Goal: Check status: Check status

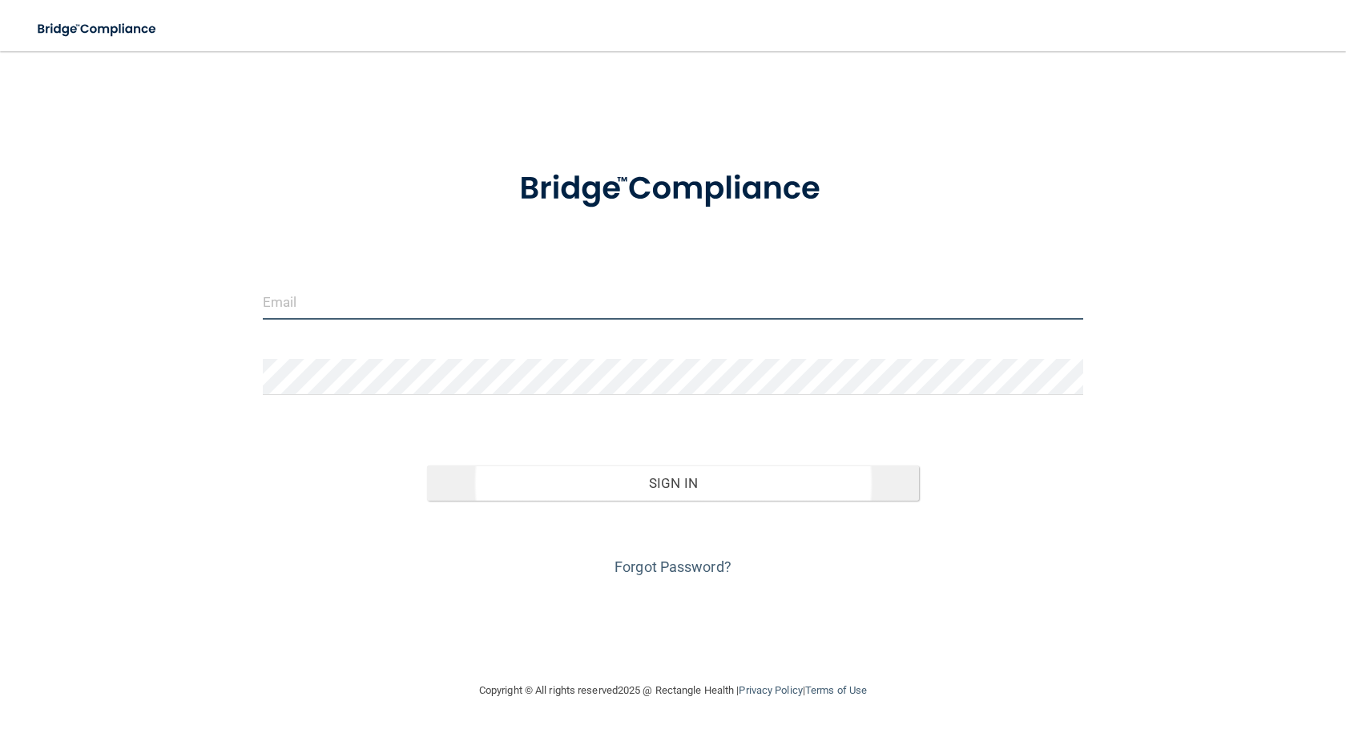
type input "[EMAIL_ADDRESS][DOMAIN_NAME]"
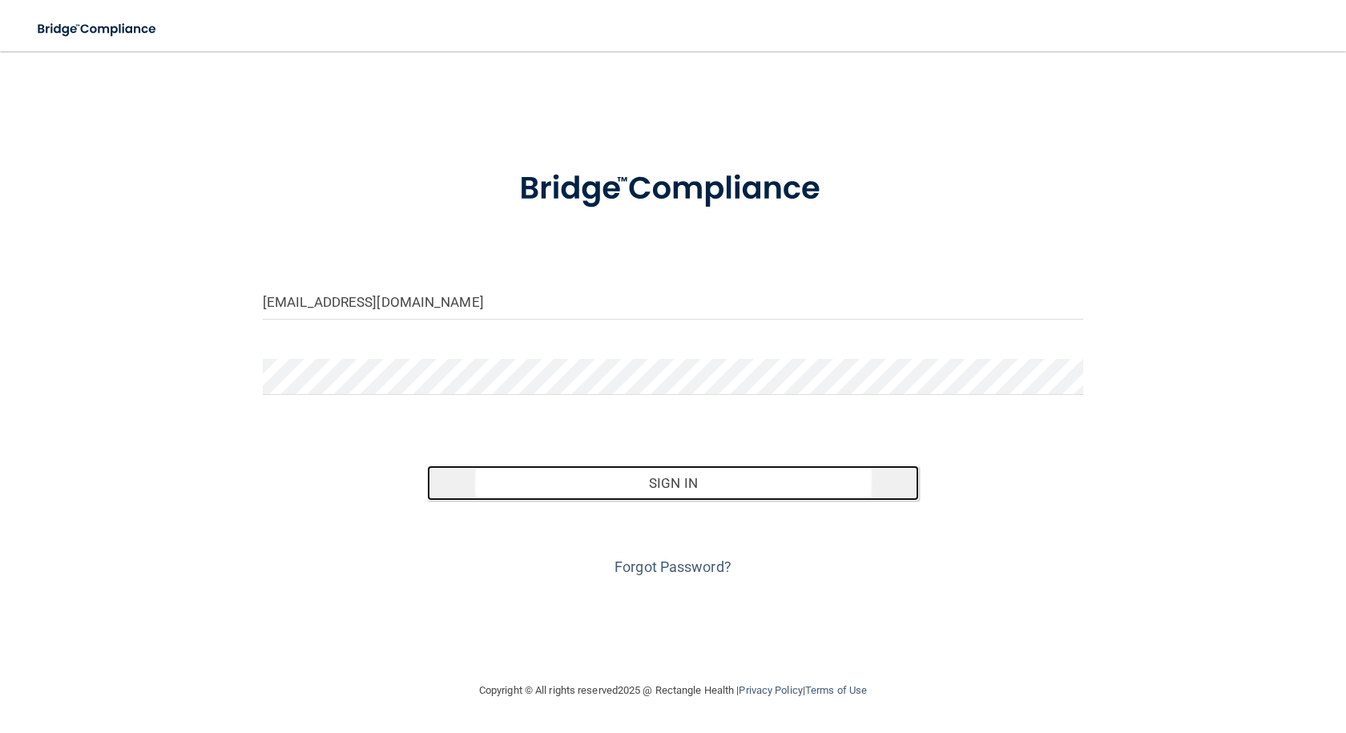
click at [666, 493] on button "Sign In" at bounding box center [673, 483] width 492 height 35
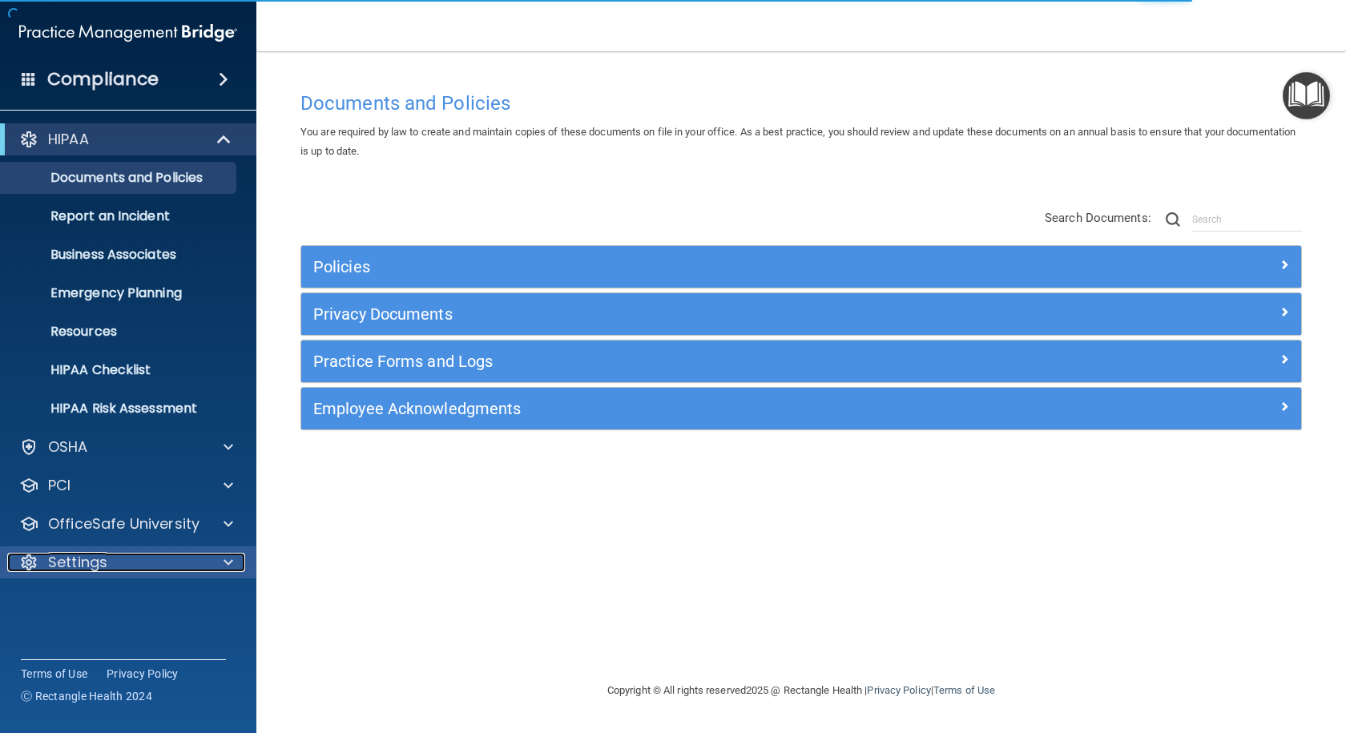
click at [76, 569] on p "Settings" at bounding box center [77, 562] width 59 height 19
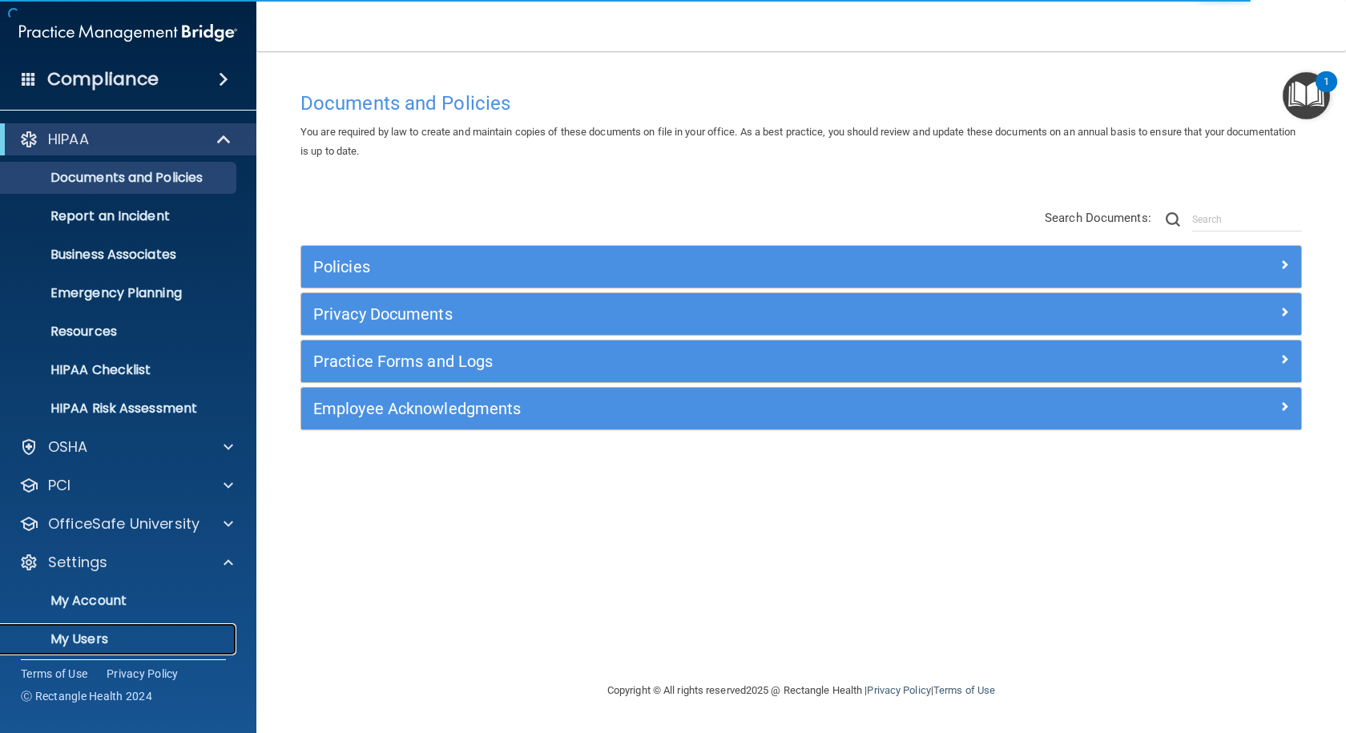
click at [89, 638] on p "My Users" at bounding box center [119, 639] width 219 height 16
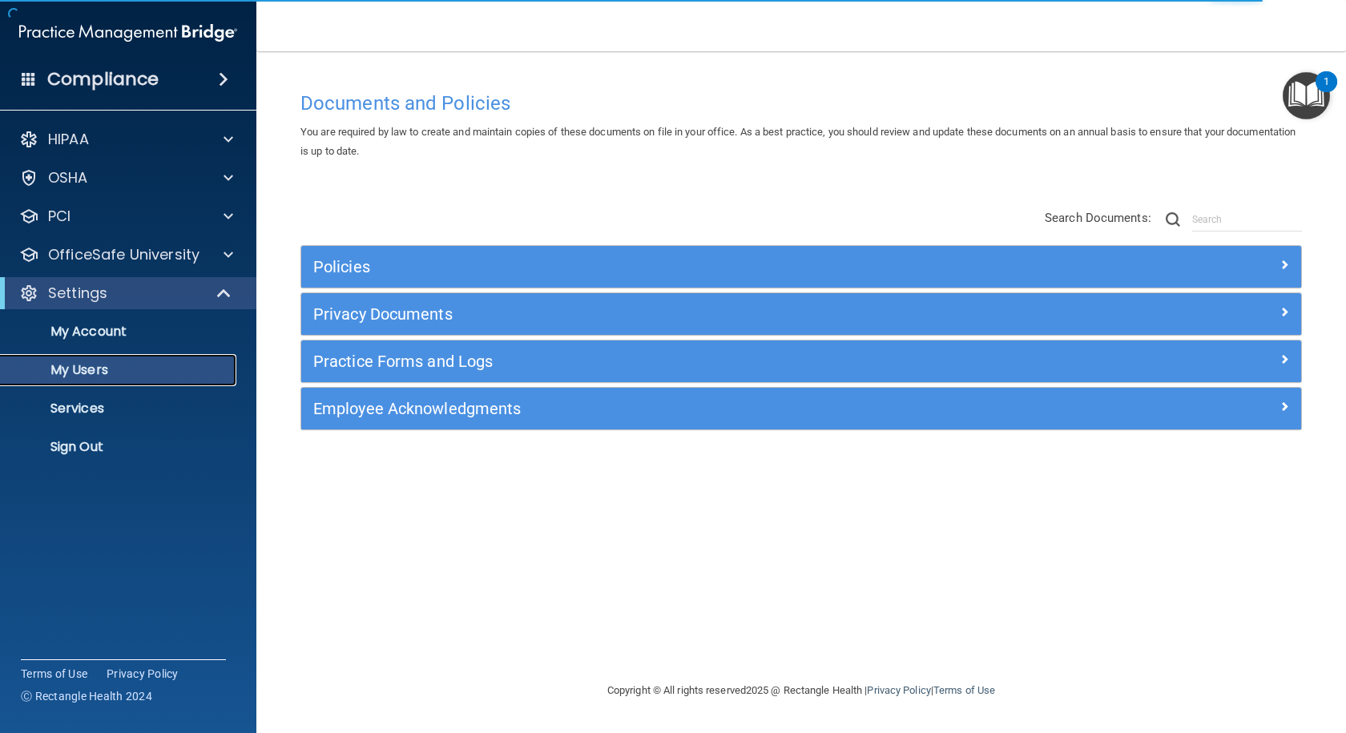
select select "20"
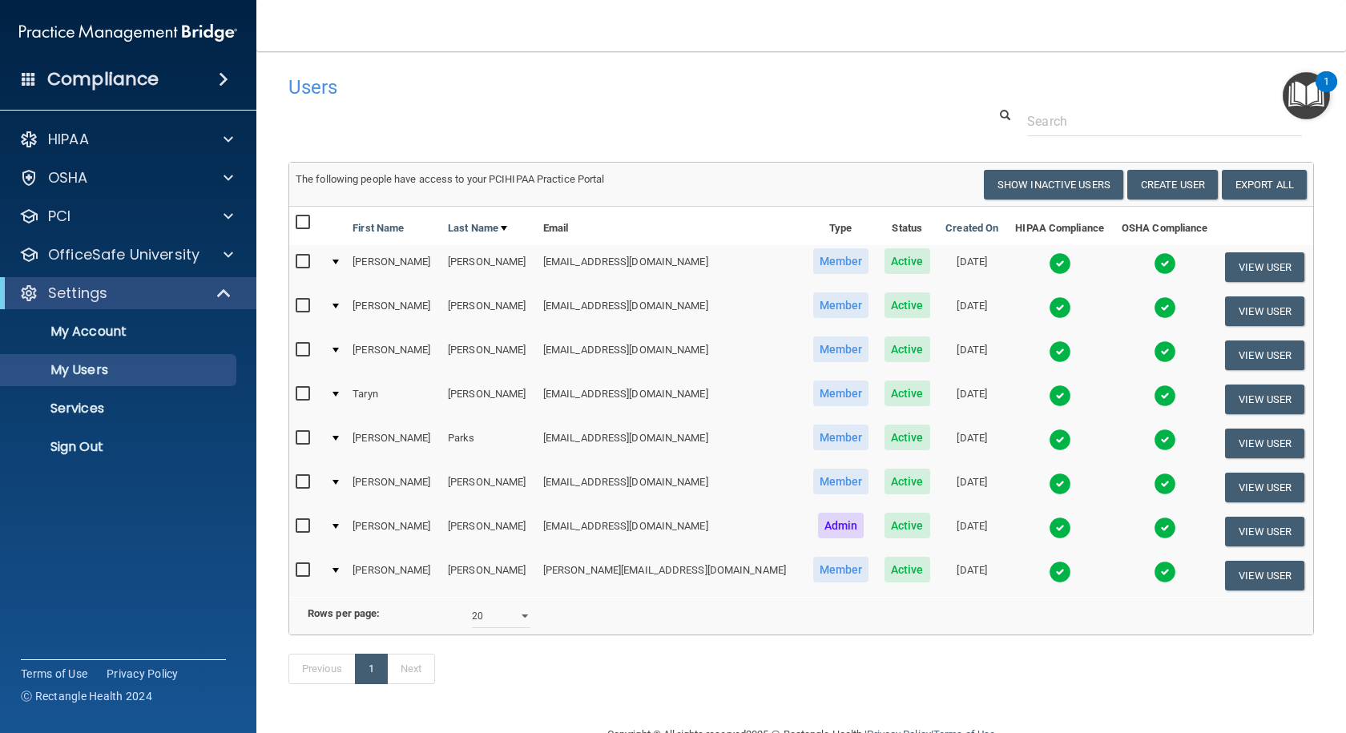
click at [1049, 260] on img at bounding box center [1060, 263] width 22 height 22
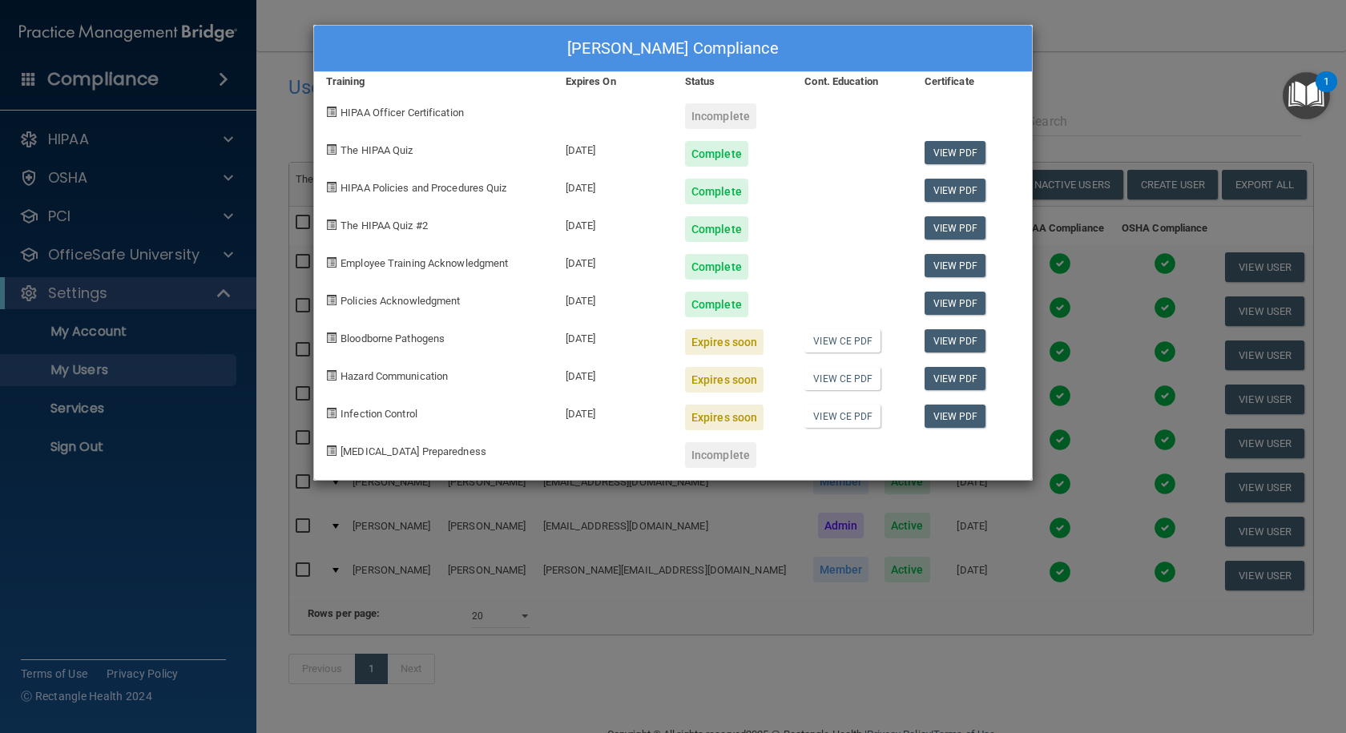
click at [1107, 112] on div "[PERSON_NAME] Compliance Training Expires On Status Cont. Education Certificate…" at bounding box center [673, 366] width 1346 height 733
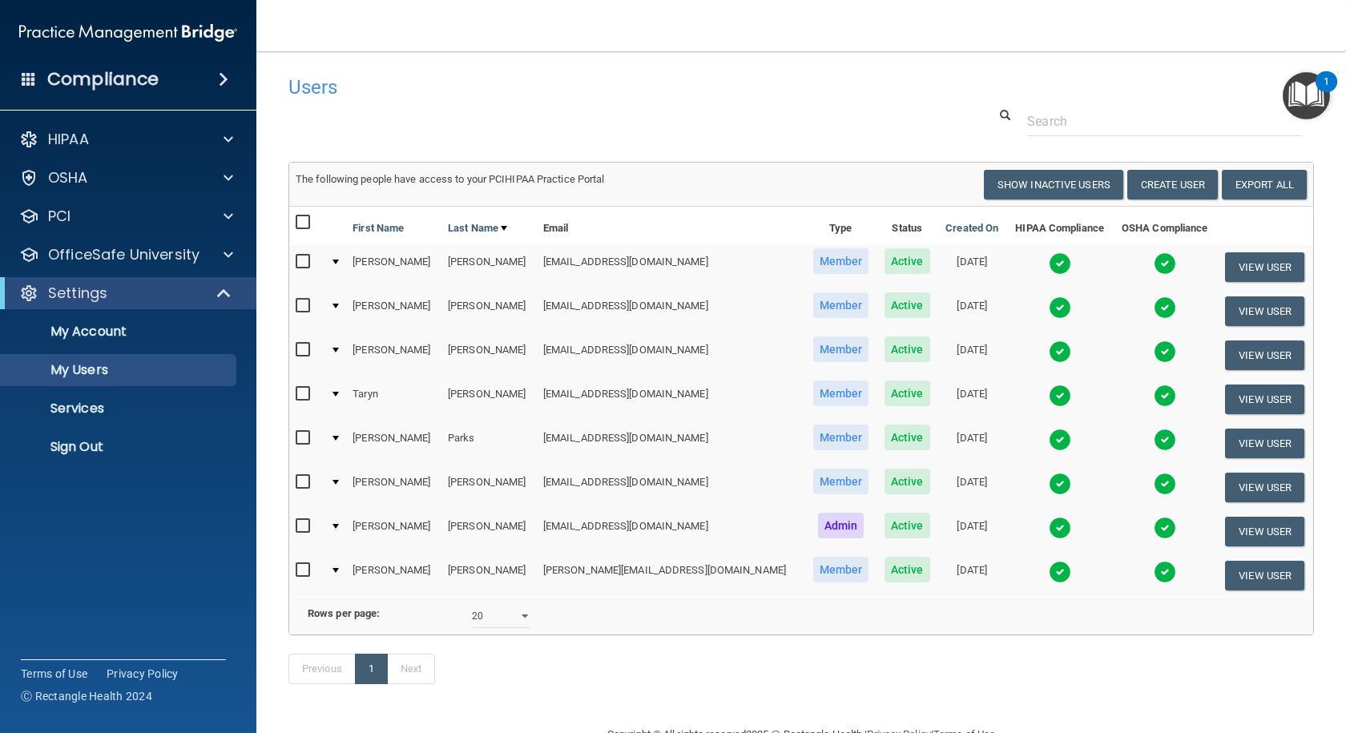
click at [1049, 307] on img at bounding box center [1060, 307] width 22 height 22
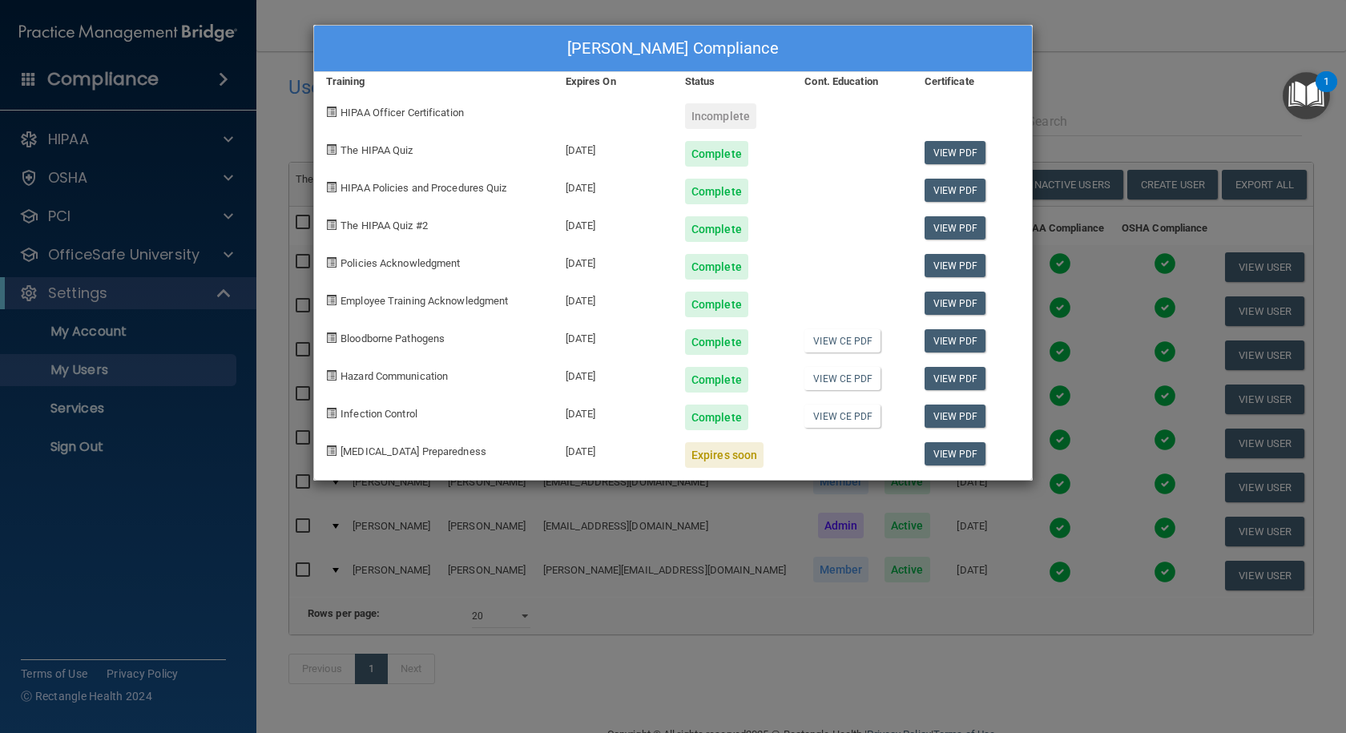
click at [1119, 83] on div "[PERSON_NAME] Compliance Training Expires On Status Cont. Education Certificate…" at bounding box center [673, 366] width 1346 height 733
